Goal: Task Accomplishment & Management: Use online tool/utility

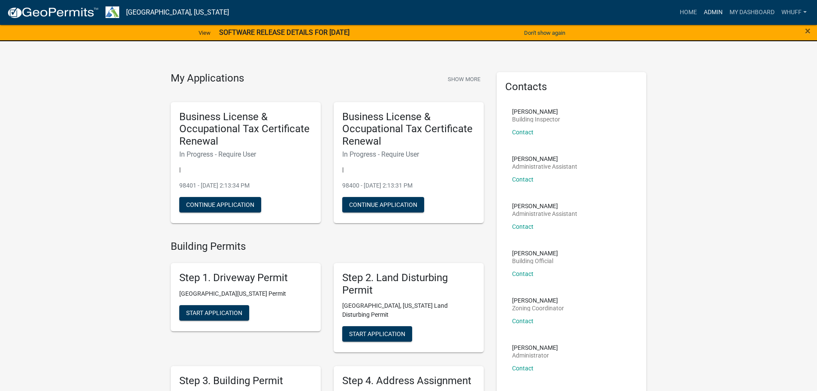
click at [709, 7] on link "Admin" at bounding box center [713, 12] width 26 height 16
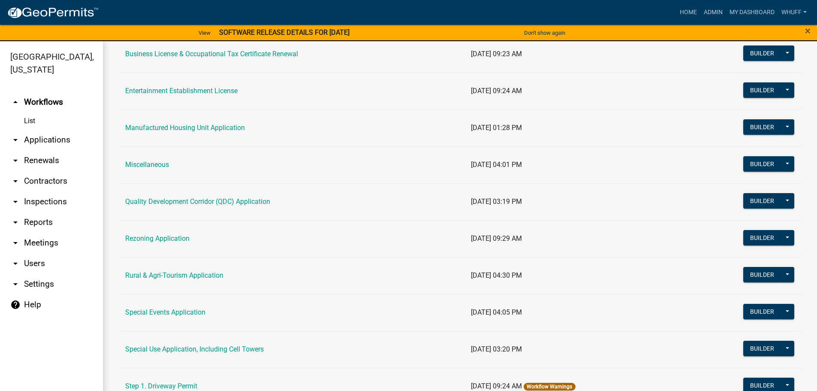
scroll to position [257, 0]
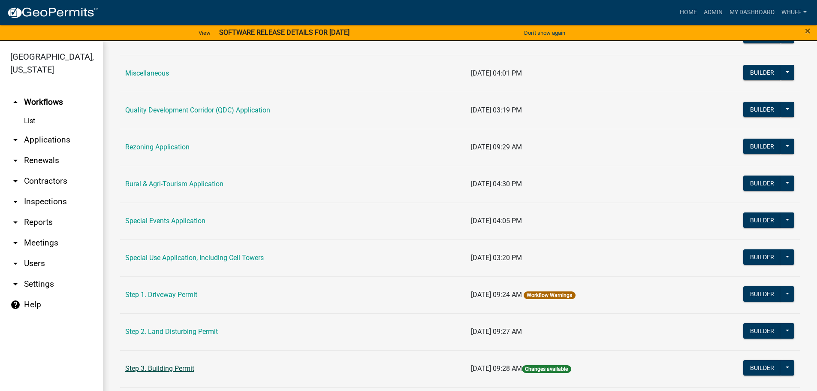
click at [178, 367] on link "Step 3. Building Permit" at bounding box center [159, 368] width 69 height 8
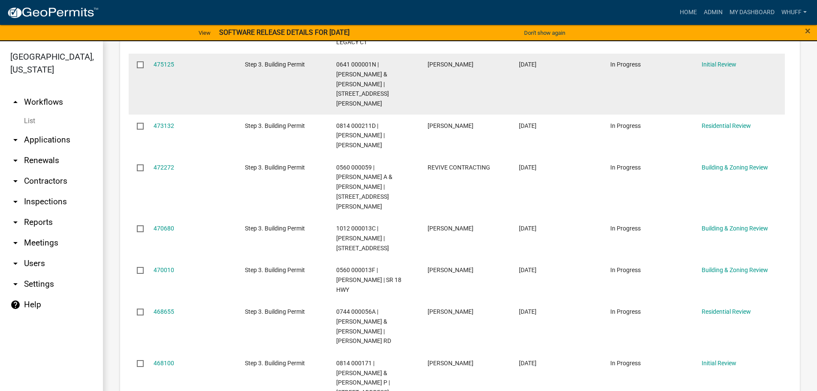
scroll to position [386, 0]
